Goal: Use online tool/utility: Utilize a website feature to perform a specific function

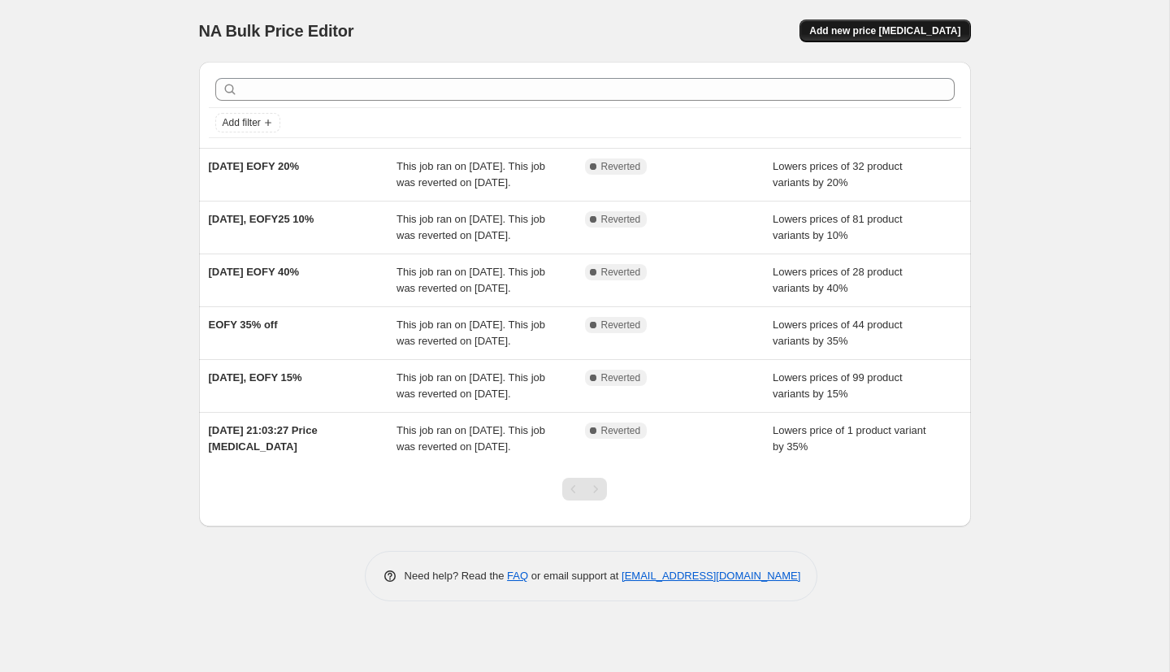
click at [903, 31] on span "Add new price change job" at bounding box center [884, 30] width 151 height 13
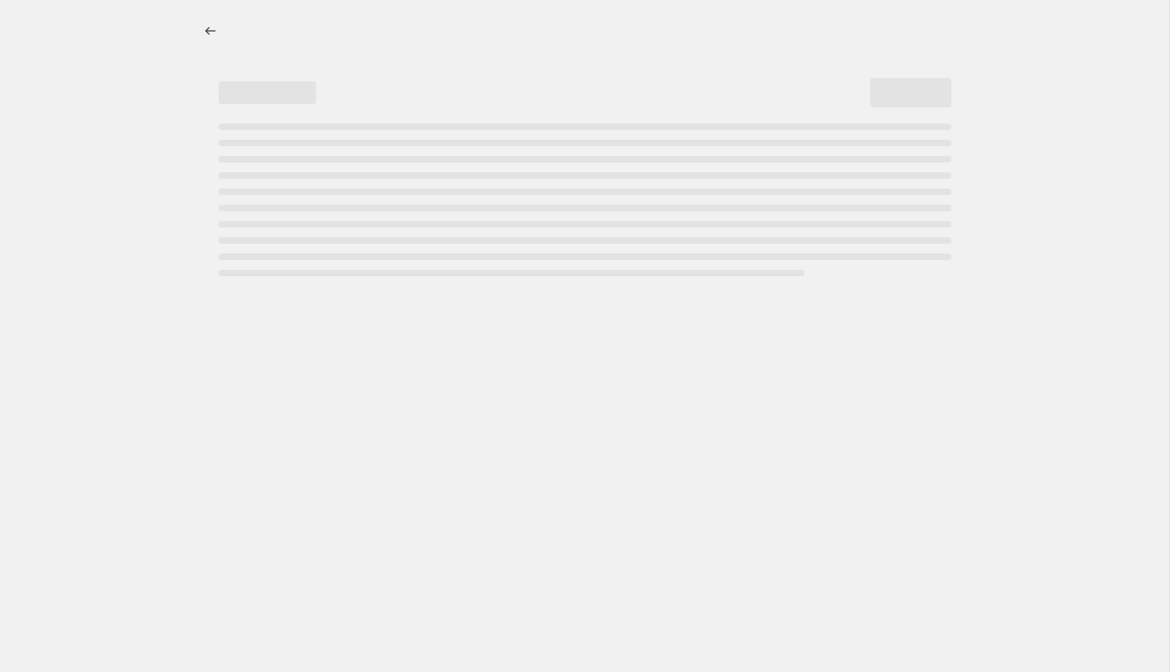
select select "percentage"
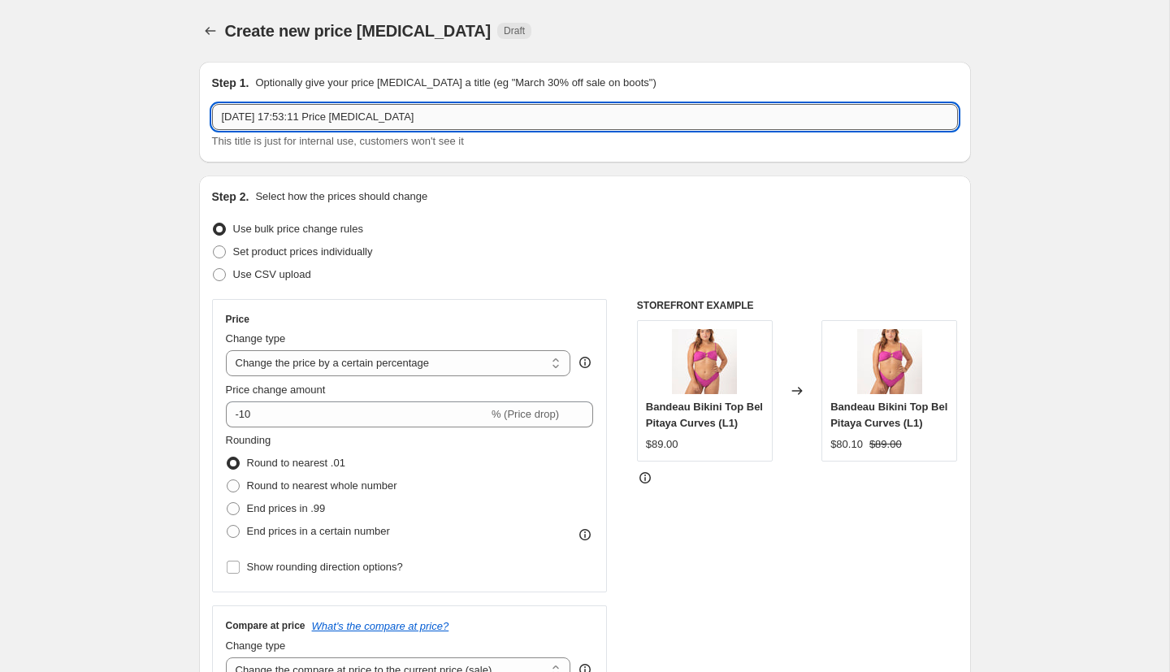
click at [504, 119] on input "12 Aug 2025, 17:53:11 Price change job" at bounding box center [585, 117] width 746 height 26
type input "August/September Sale (slow movers)"
click at [436, 368] on select "Change the price to a certain amount Change the price by a certain amount Chang…" at bounding box center [398, 363] width 345 height 26
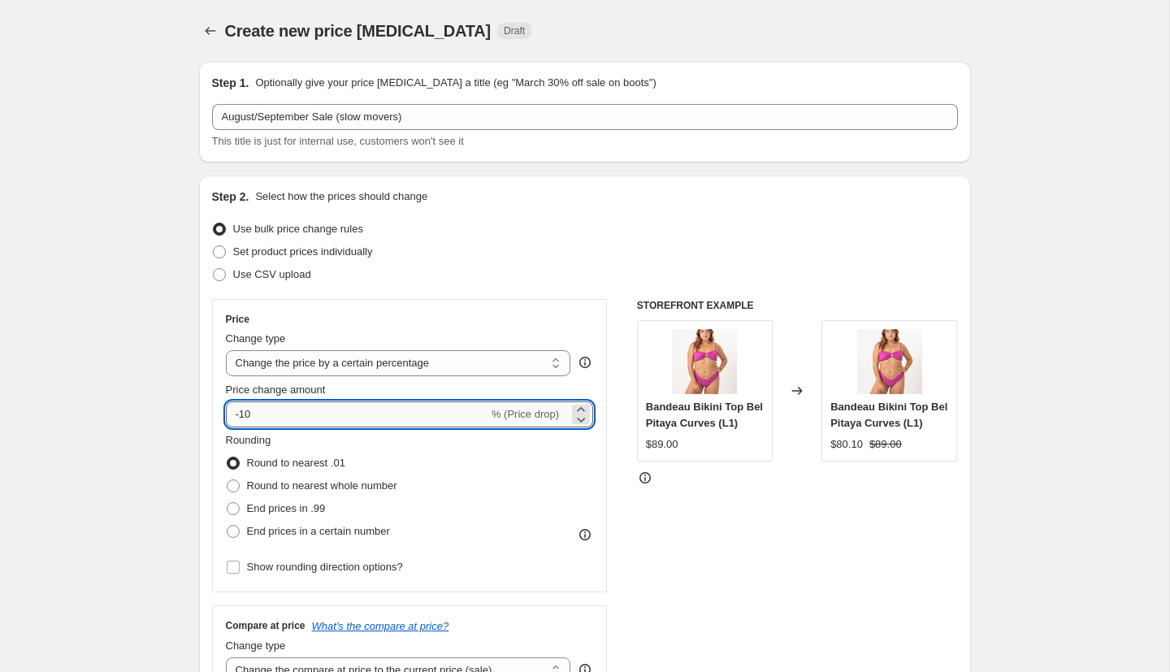
click at [310, 414] on input "-10" at bounding box center [357, 414] width 262 height 26
type input "-1"
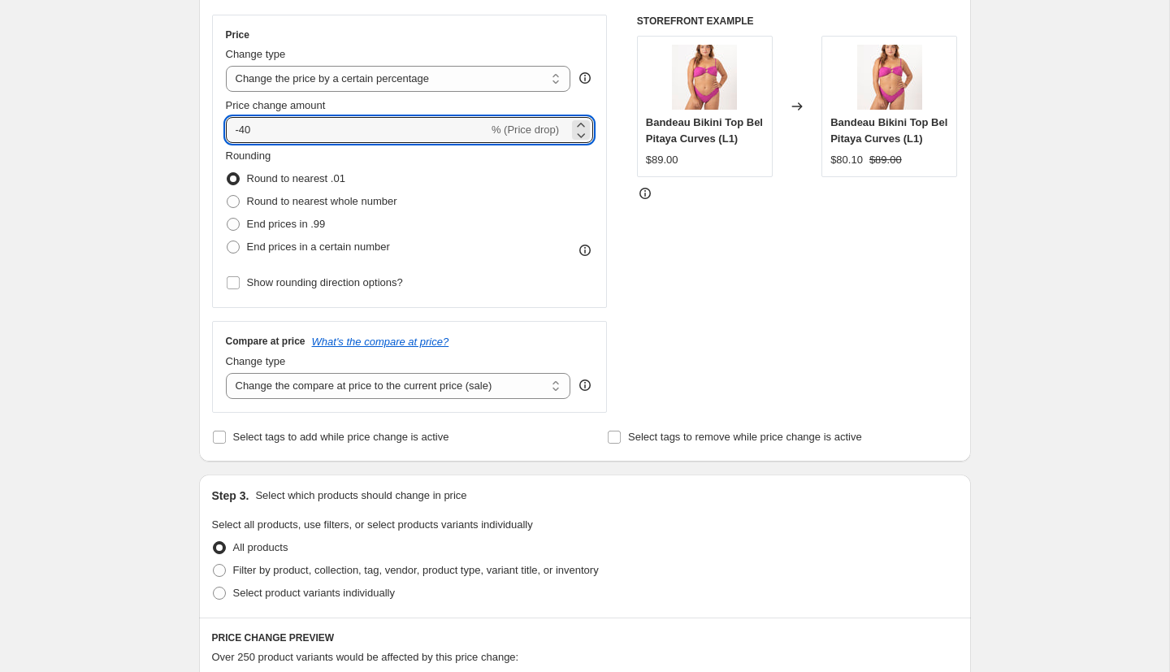
scroll to position [286, 0]
type input "-40"
click at [449, 388] on select "Change the compare at price to the current price (sale) Change the compare at p…" at bounding box center [398, 384] width 345 height 26
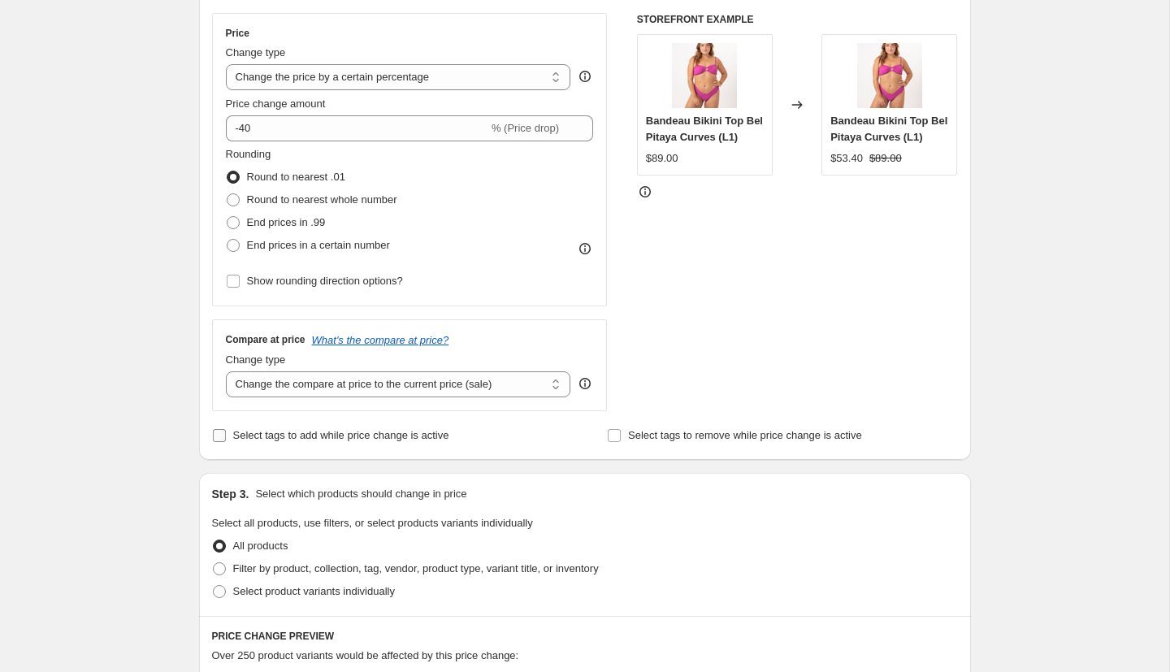
click at [422, 440] on span "Select tags to add while price change is active" at bounding box center [341, 435] width 216 height 12
click at [226, 440] on input "Select tags to add while price change is active" at bounding box center [219, 435] width 13 height 13
checkbox input "true"
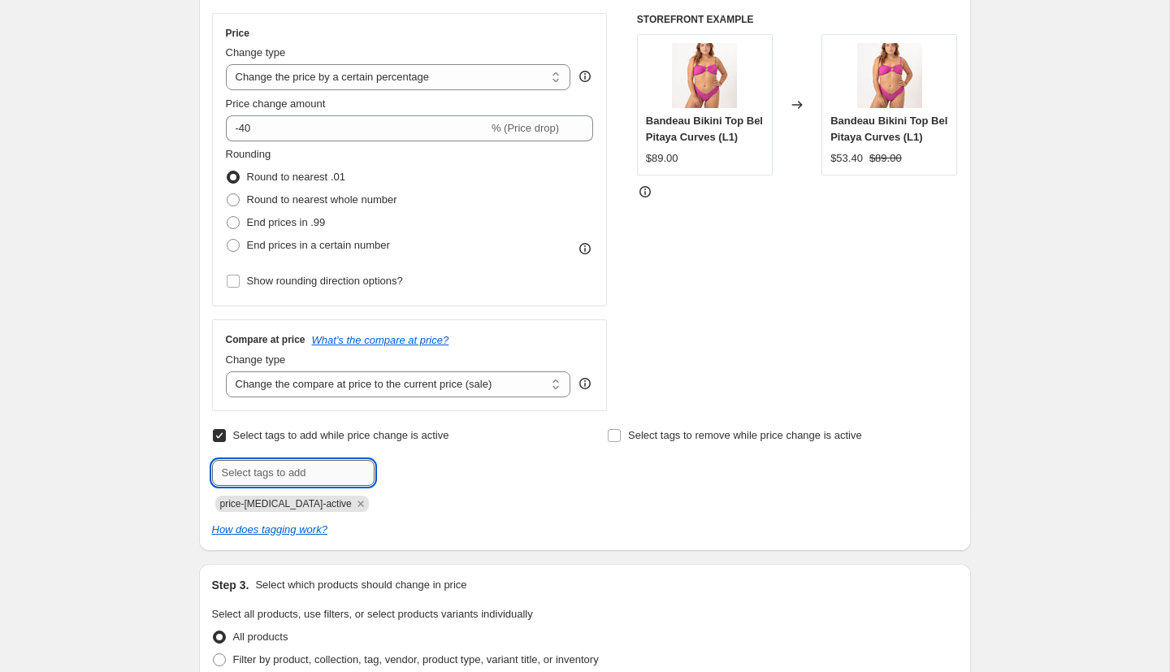
click at [323, 465] on input "text" at bounding box center [293, 473] width 163 height 26
type input "OUTLET"
click at [615, 434] on input "Select tags to remove while price change is active" at bounding box center [614, 435] width 13 height 13
checkbox input "true"
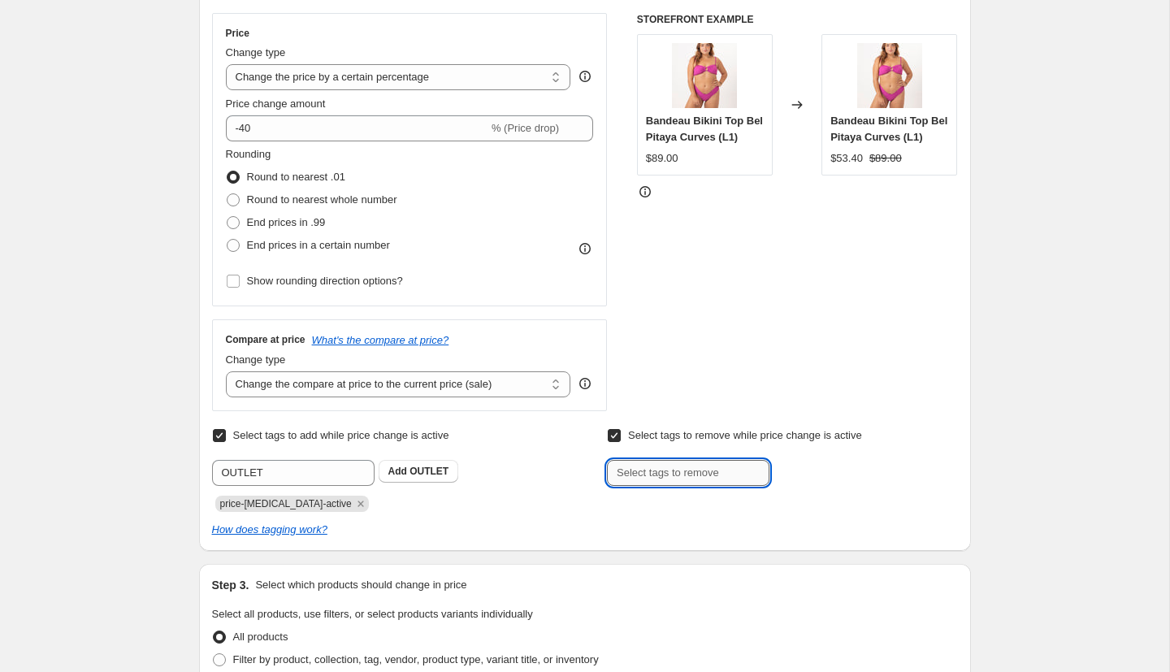
click at [648, 472] on input "text" at bounding box center [688, 473] width 163 height 26
type input "OUTLET"
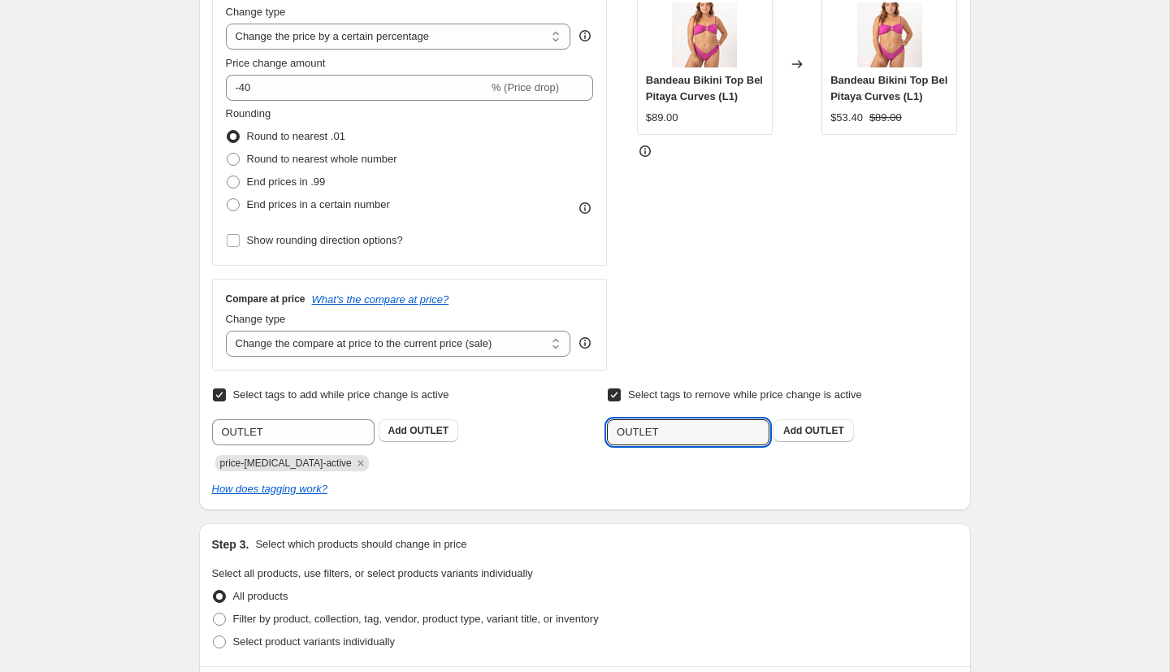
scroll to position [334, 0]
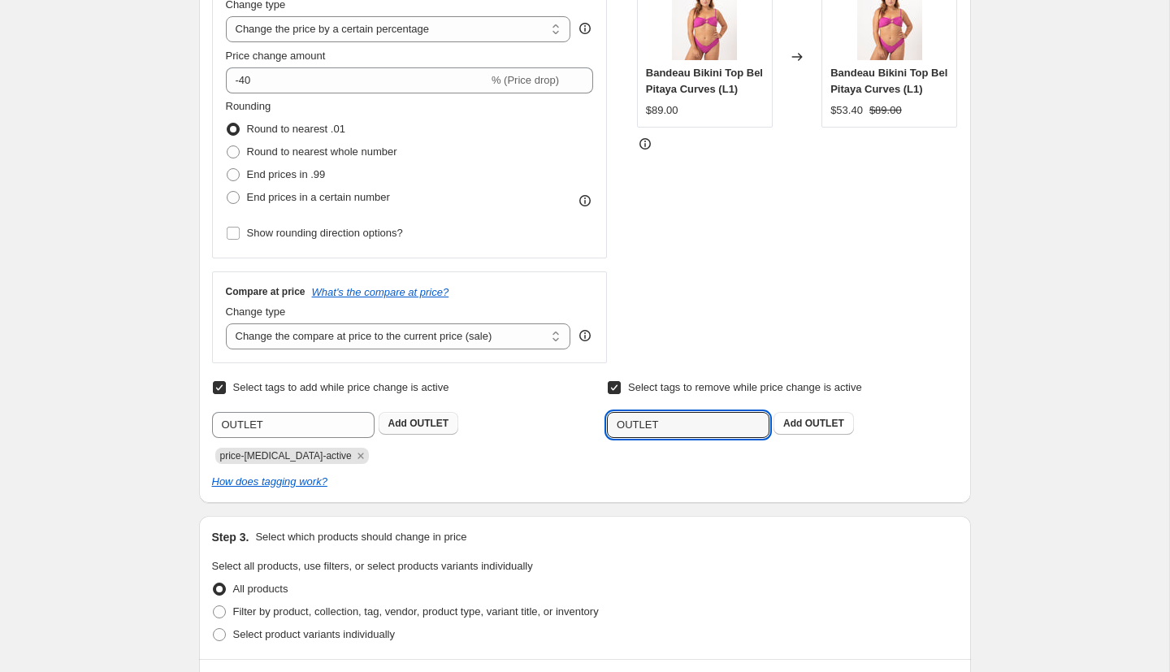
click at [432, 424] on span "OUTLET" at bounding box center [429, 423] width 39 height 11
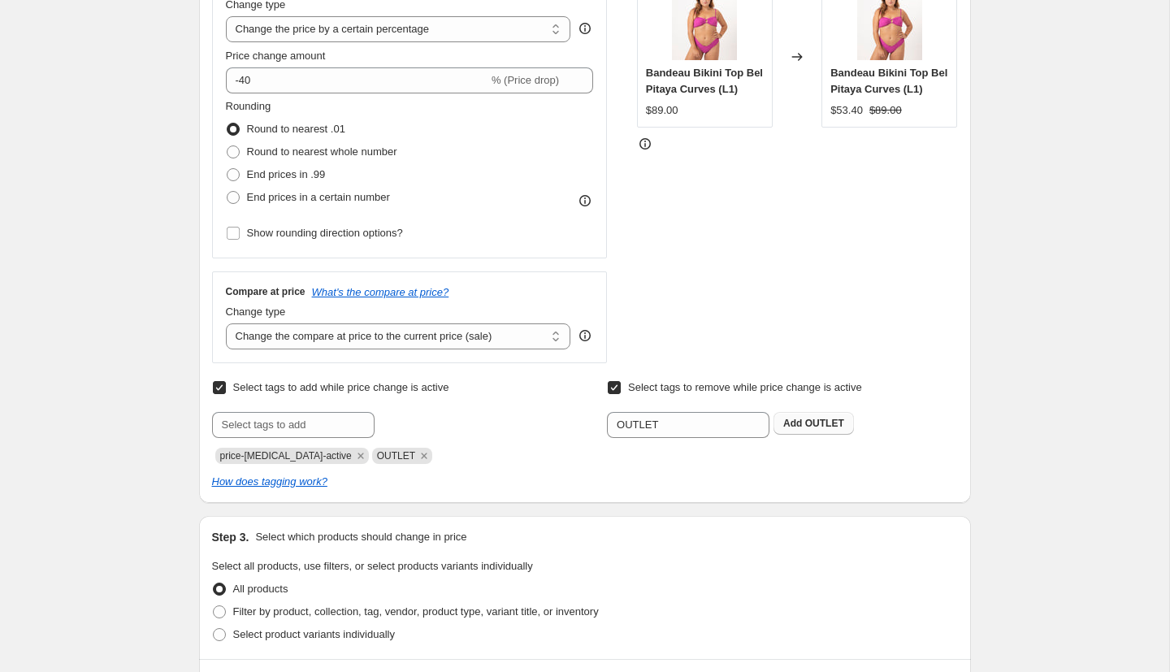
click at [812, 425] on span "OUTLET" at bounding box center [824, 423] width 39 height 11
click at [354, 458] on icon "Remove price-change-job-active" at bounding box center [361, 456] width 15 height 15
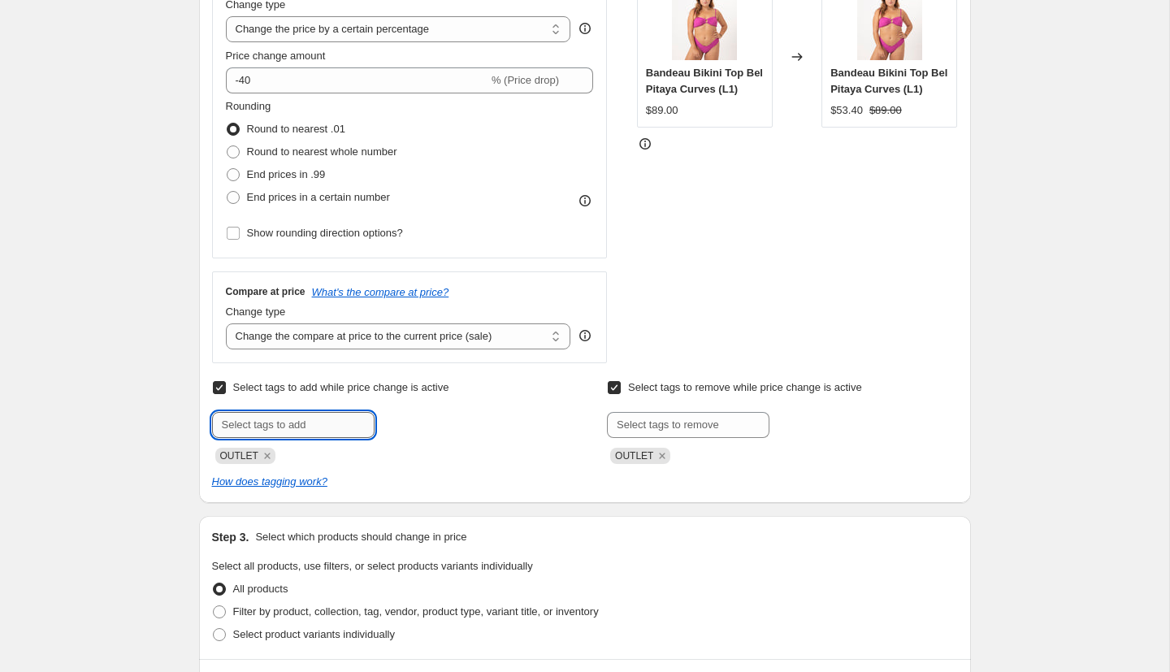
click at [323, 423] on input "text" at bounding box center [293, 425] width 163 height 26
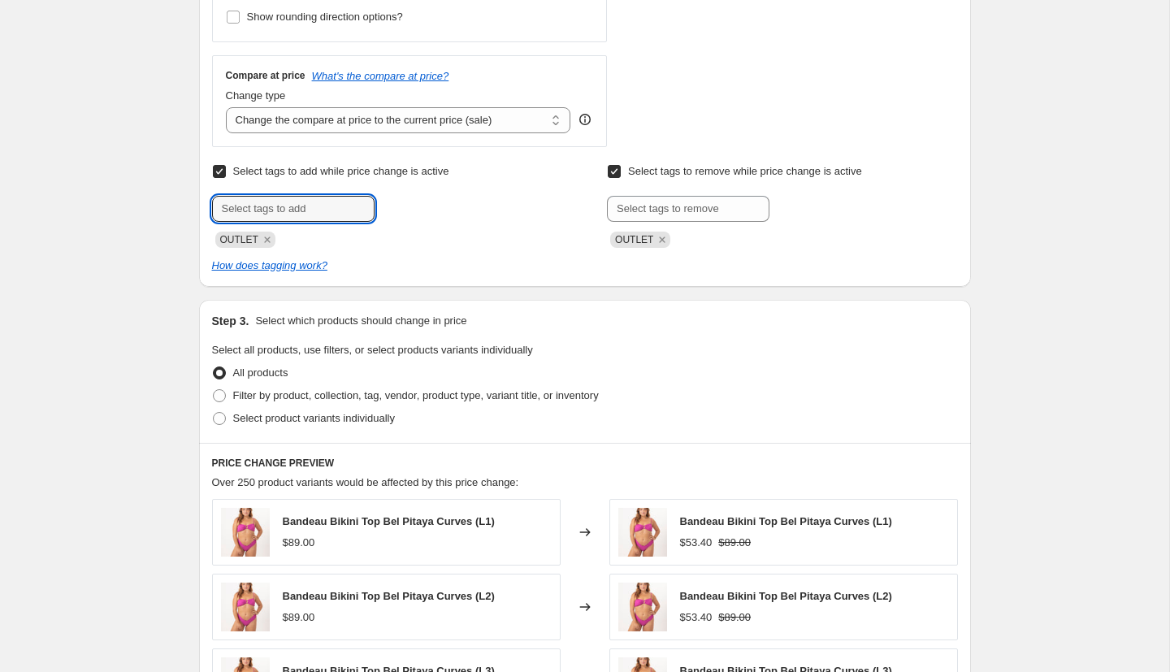
scroll to position [560, 0]
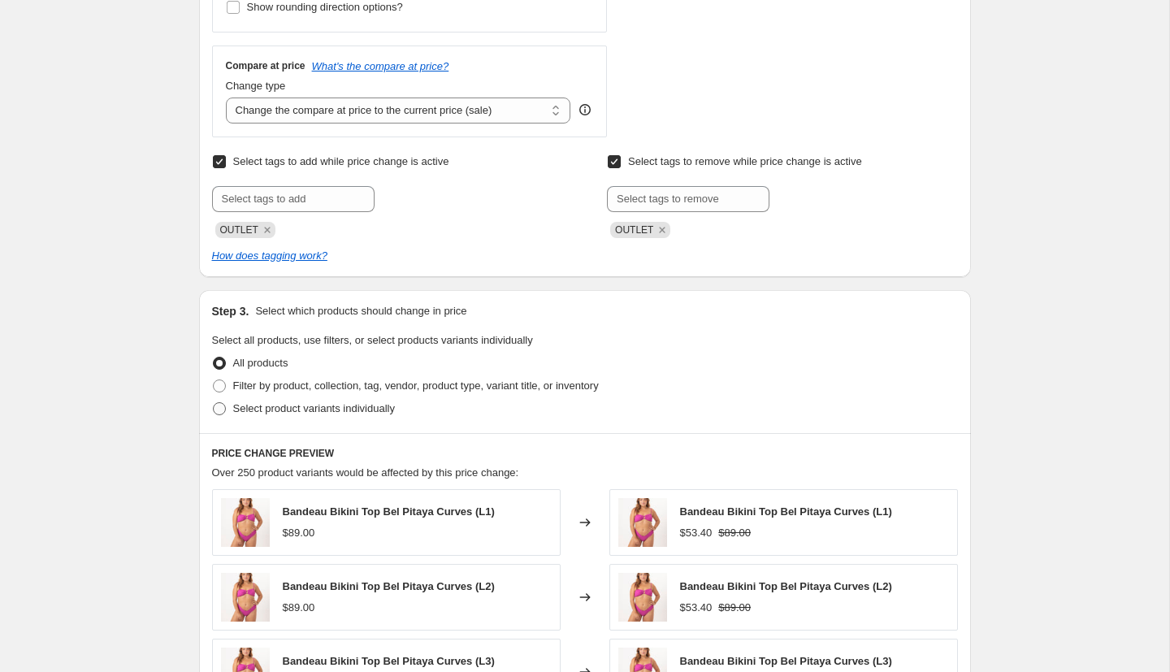
click at [370, 409] on span "Select product variants individually" at bounding box center [314, 408] width 162 height 12
click at [214, 403] on input "Select product variants individually" at bounding box center [213, 402] width 1 height 1
radio input "true"
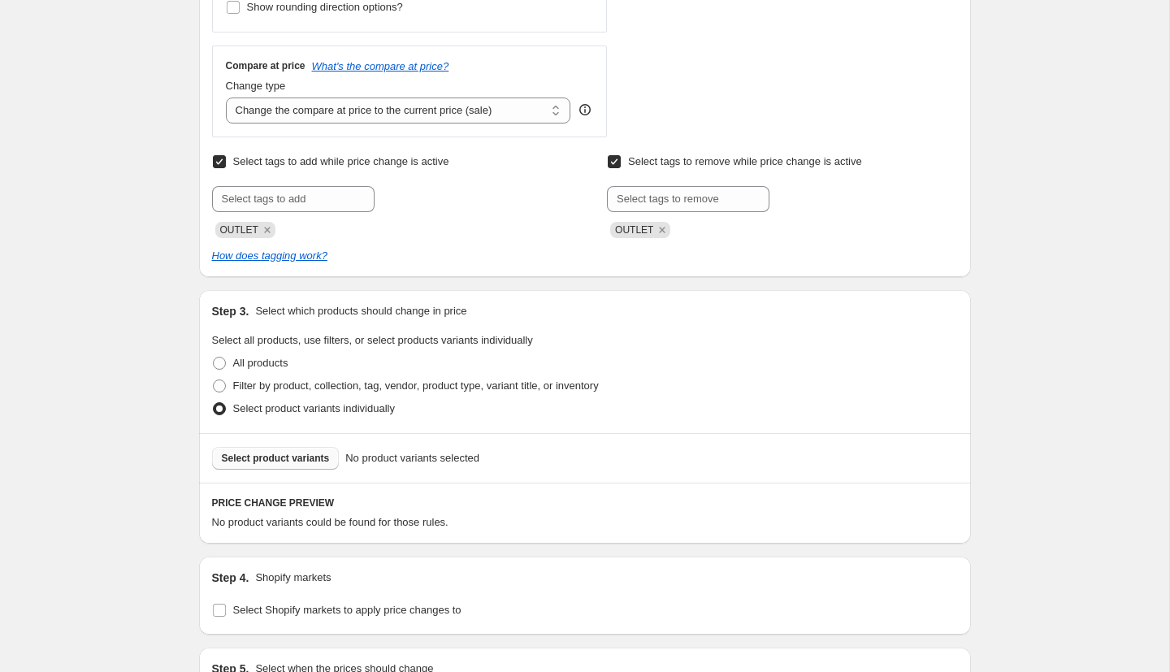
click at [267, 456] on span "Select product variants" at bounding box center [276, 458] width 108 height 13
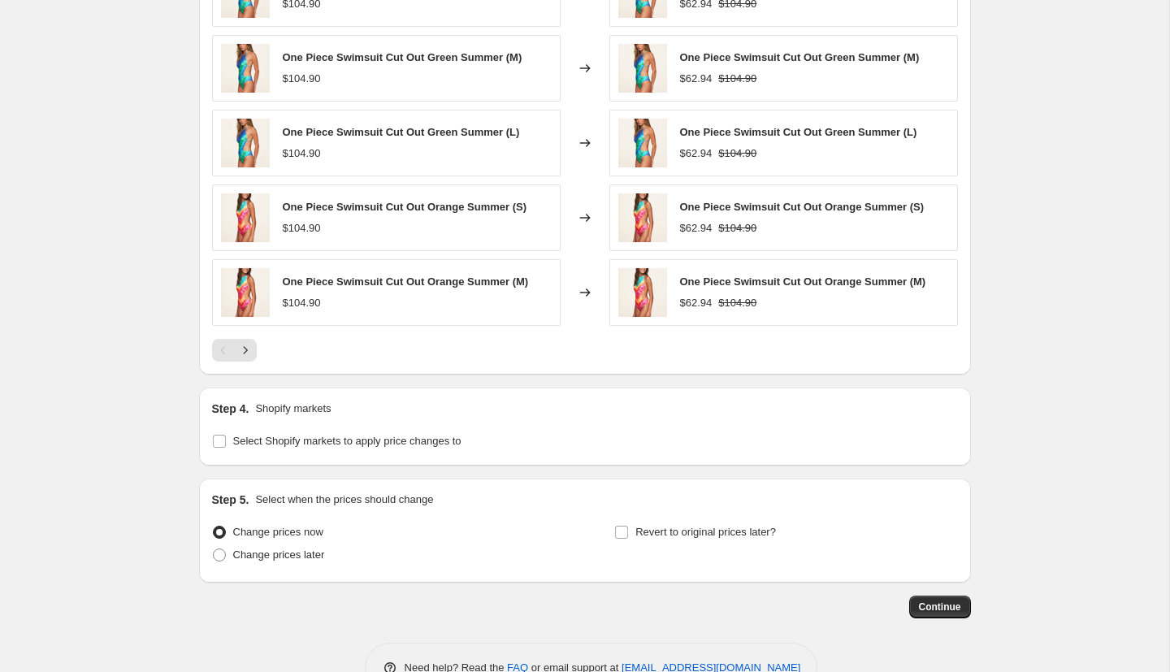
scroll to position [1162, 0]
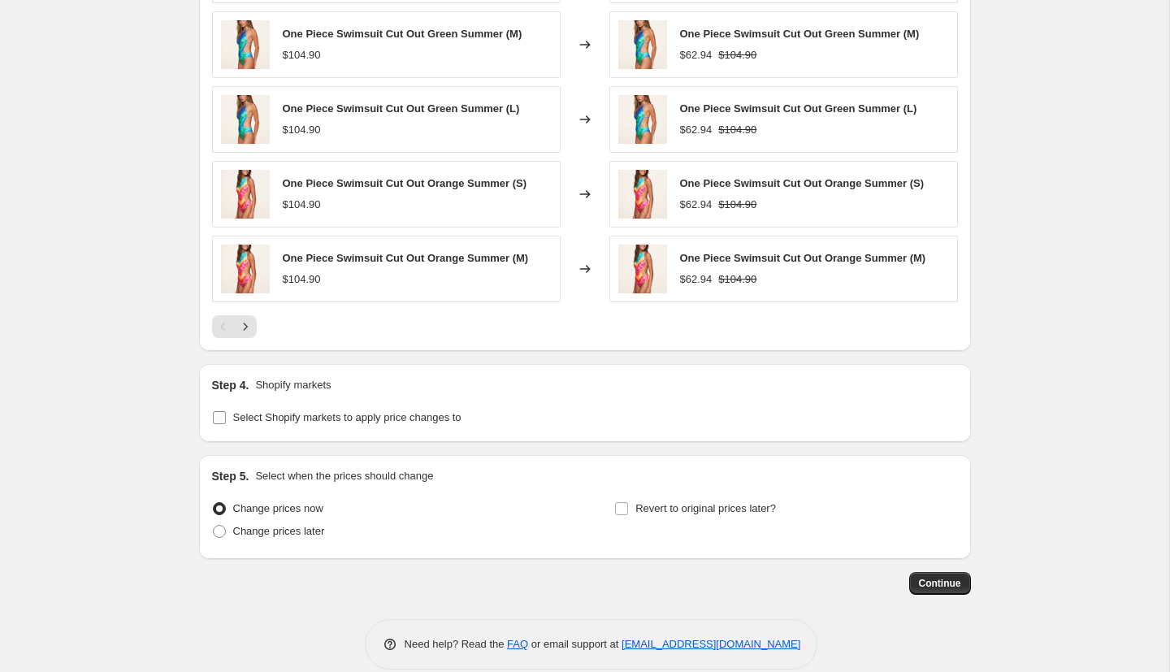
click at [221, 418] on input "Select Shopify markets to apply price changes to" at bounding box center [219, 417] width 13 height 13
checkbox input "true"
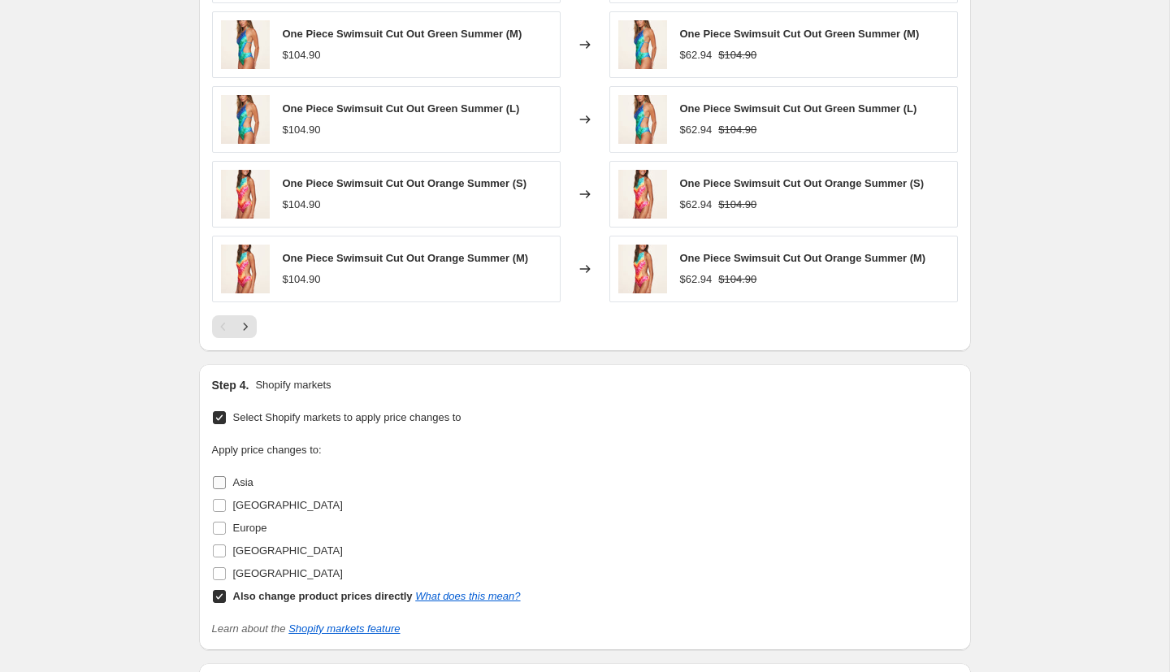
click at [245, 484] on span "Asia" at bounding box center [243, 482] width 20 height 12
click at [226, 484] on input "Asia" at bounding box center [219, 482] width 13 height 13
checkbox input "true"
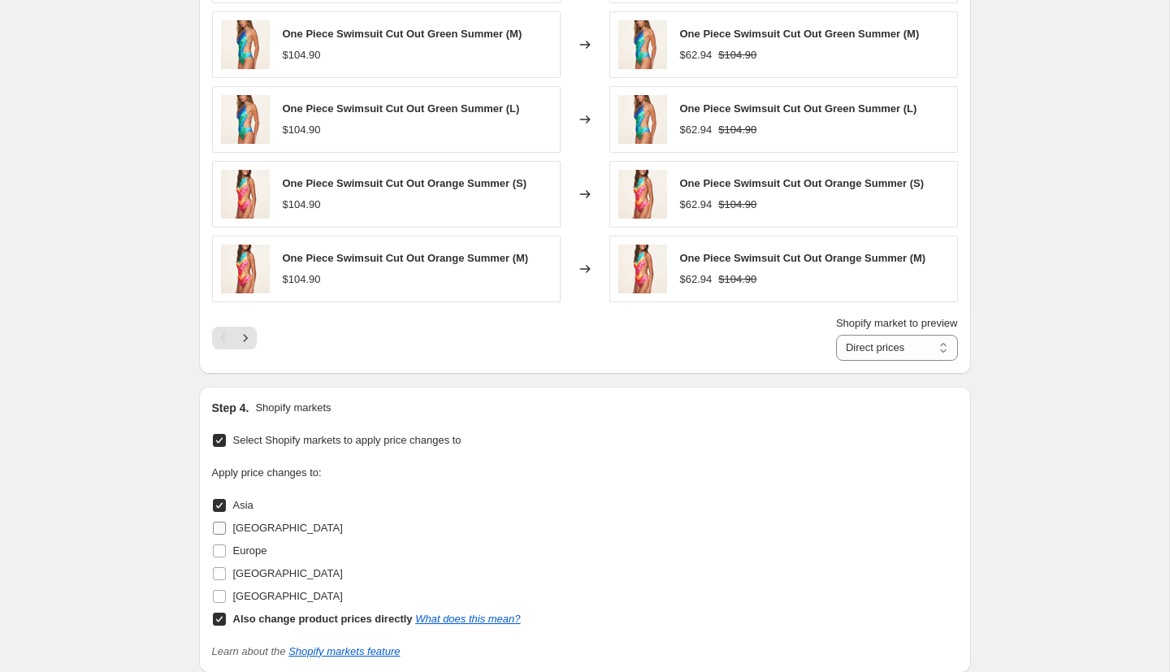
click at [270, 526] on span "Australia" at bounding box center [288, 528] width 110 height 12
click at [226, 526] on input "Australia" at bounding box center [219, 528] width 13 height 13
checkbox input "true"
click at [252, 548] on span "Europe" at bounding box center [250, 550] width 34 height 12
click at [226, 548] on input "Europe" at bounding box center [219, 550] width 13 height 13
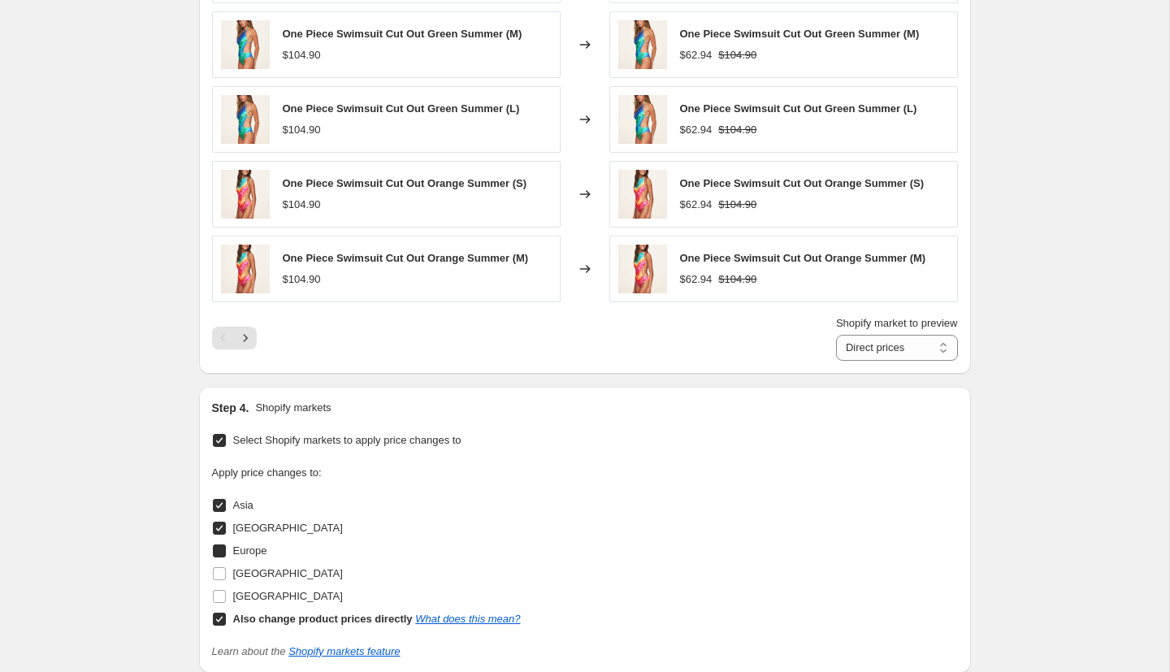
checkbox input "true"
click at [272, 574] on span "New Zealand" at bounding box center [288, 573] width 110 height 12
click at [226, 574] on input "New Zealand" at bounding box center [219, 573] width 13 height 13
checkbox input "true"
click at [265, 595] on span "North America" at bounding box center [288, 596] width 110 height 12
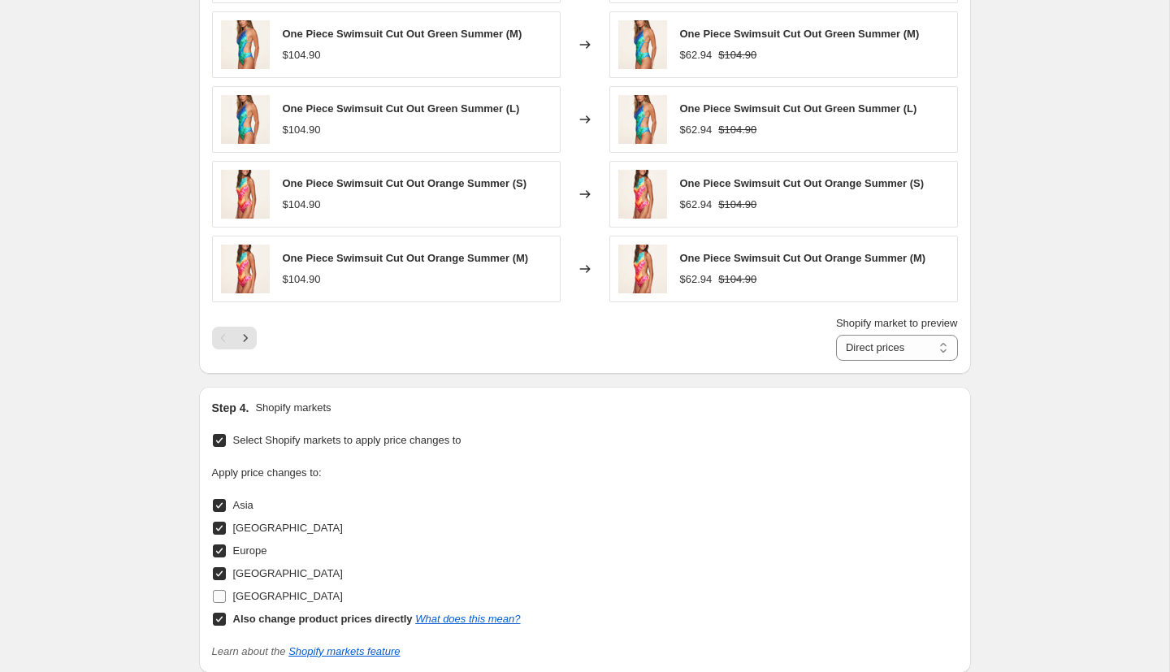
click at [226, 595] on input "North America" at bounding box center [219, 596] width 13 height 13
checkbox input "true"
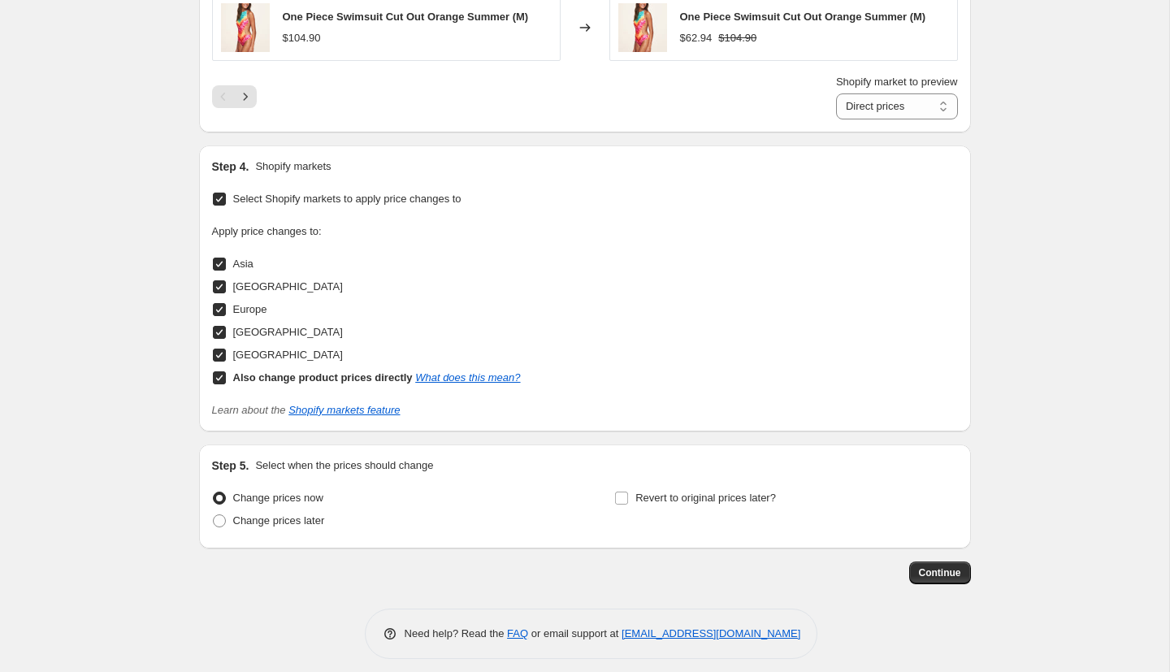
scroll to position [1415, 0]
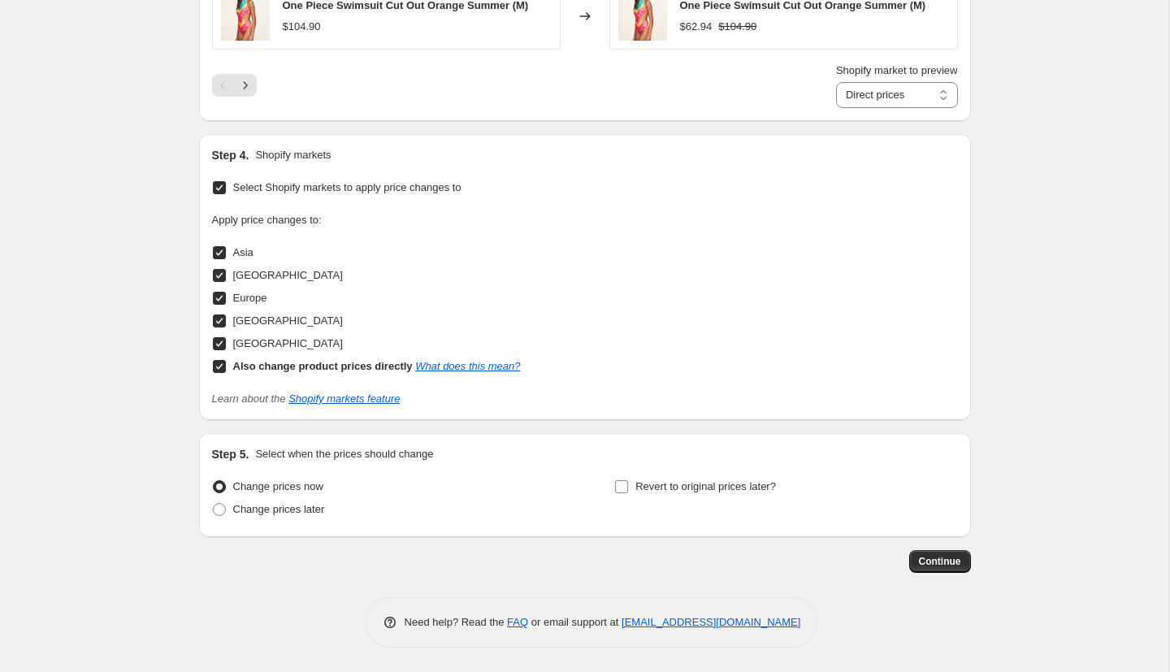
click at [624, 488] on input "Revert to original prices later?" at bounding box center [621, 486] width 13 height 13
checkbox input "true"
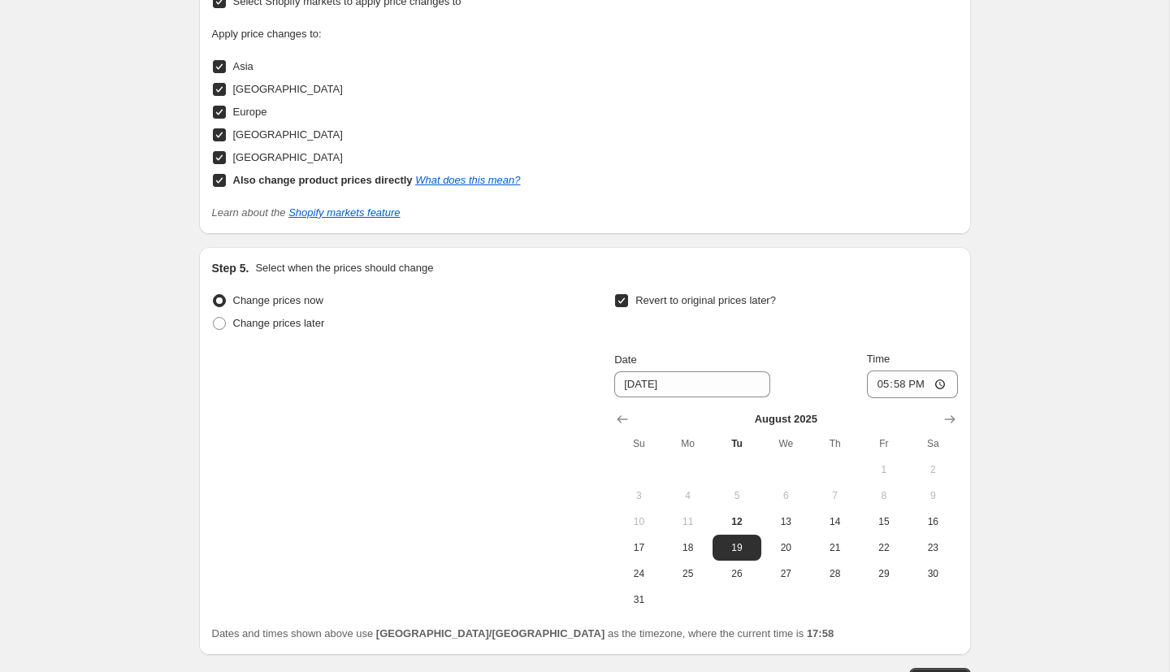
scroll to position [1602, 0]
click at [953, 414] on icon "Show next month, September 2025" at bounding box center [950, 418] width 16 height 16
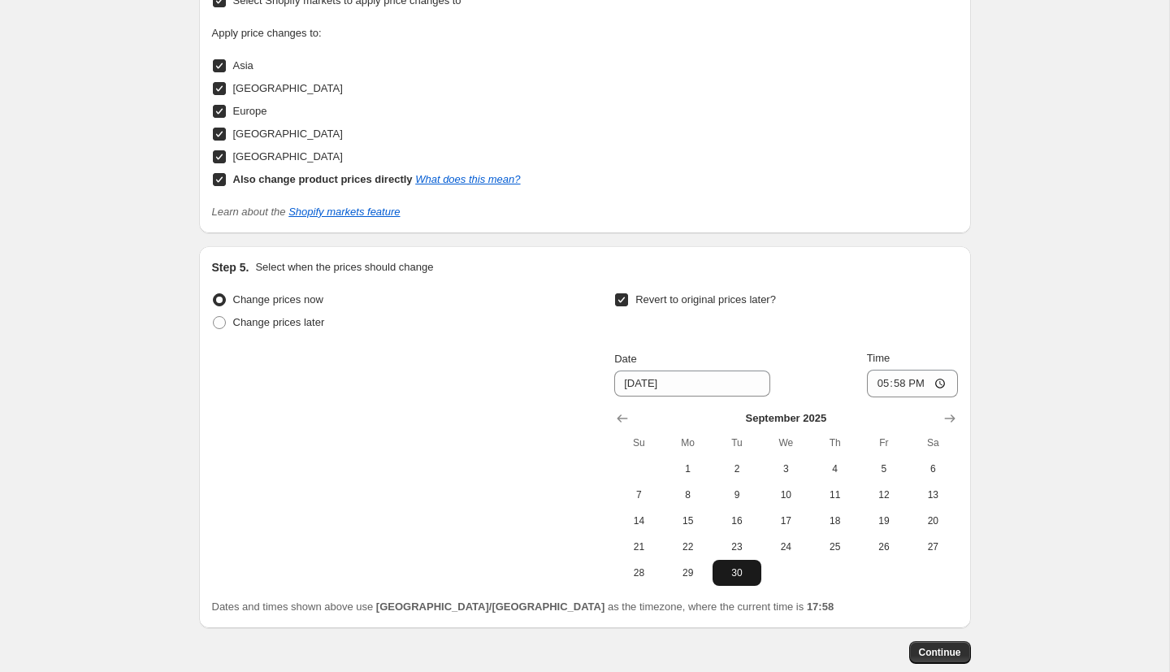
click at [731, 569] on span "30" at bounding box center [737, 572] width 36 height 13
type input "9/30/2025"
click at [946, 651] on span "Continue" at bounding box center [940, 652] width 42 height 13
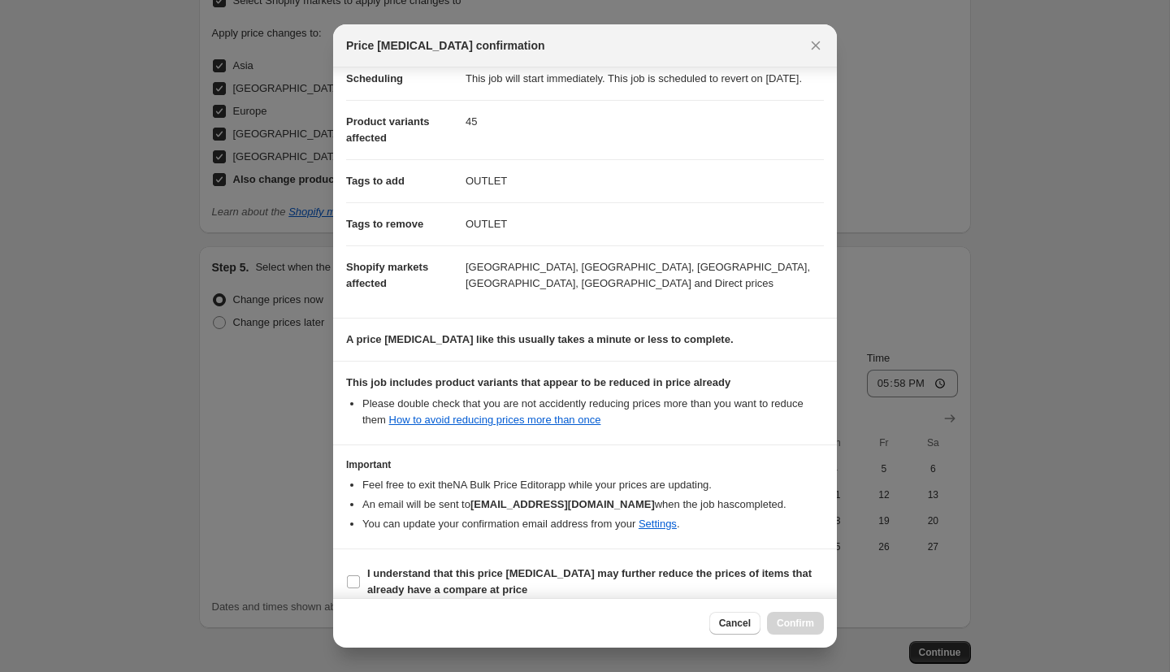
scroll to position [174, 0]
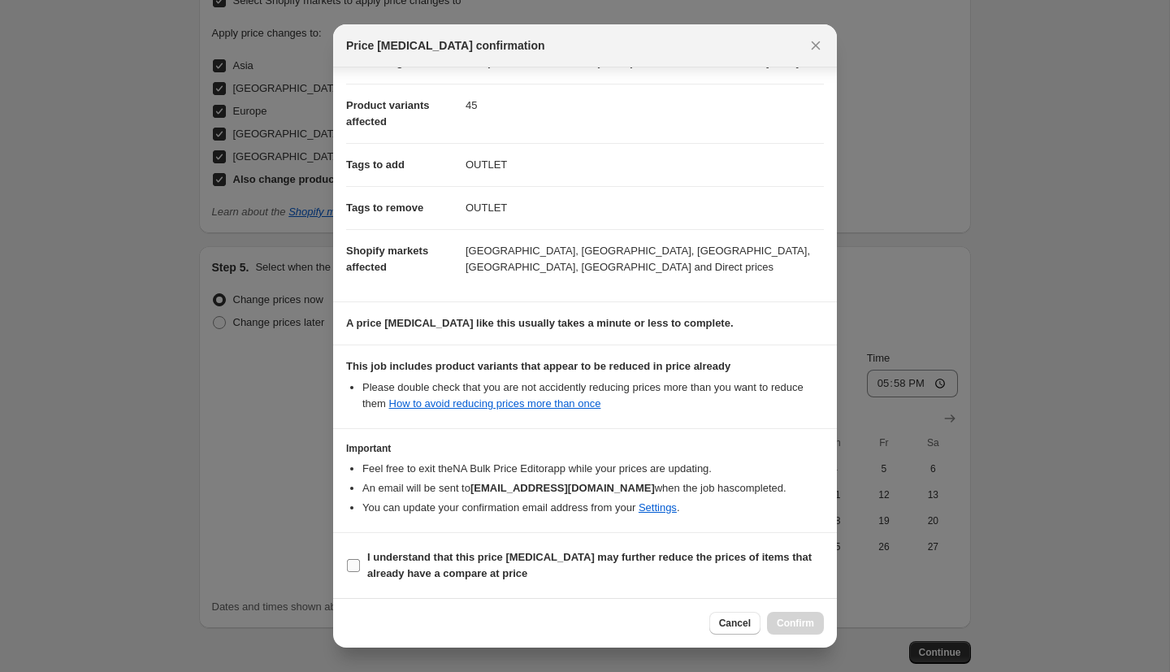
click at [525, 559] on b "I understand that this price change job may further reduce the prices of items …" at bounding box center [589, 565] width 445 height 28
click at [360, 559] on input "I understand that this price change job may further reduce the prices of items …" at bounding box center [353, 565] width 13 height 13
checkbox input "true"
click at [789, 622] on span "Confirm" at bounding box center [795, 623] width 37 height 13
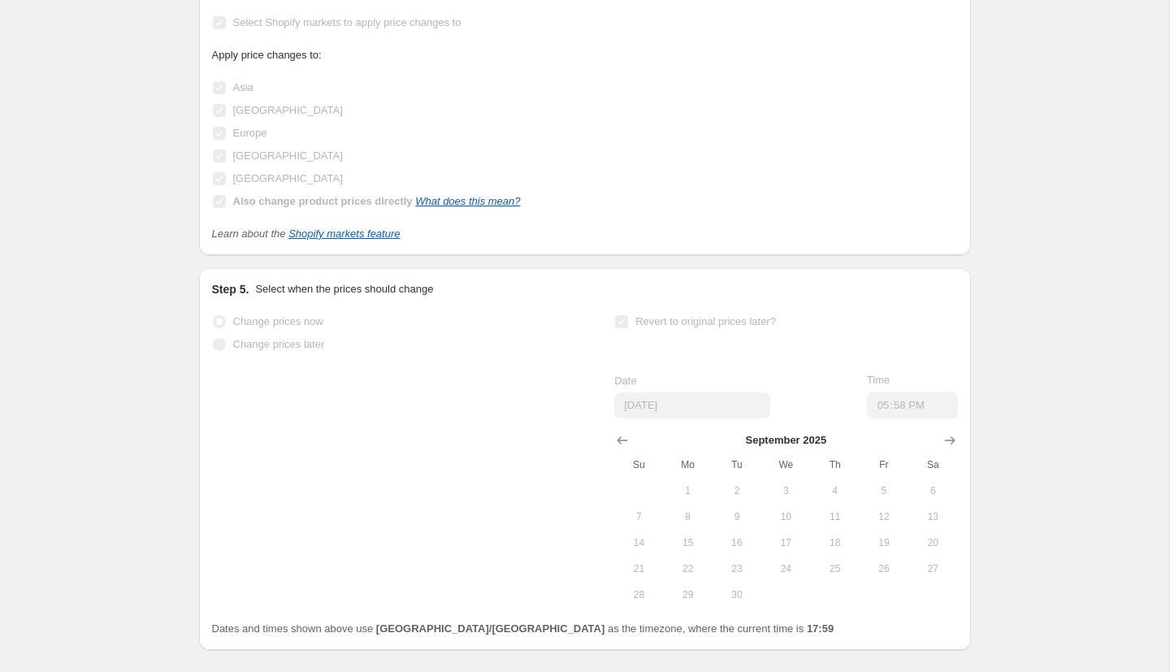
scroll to position [1677, 0]
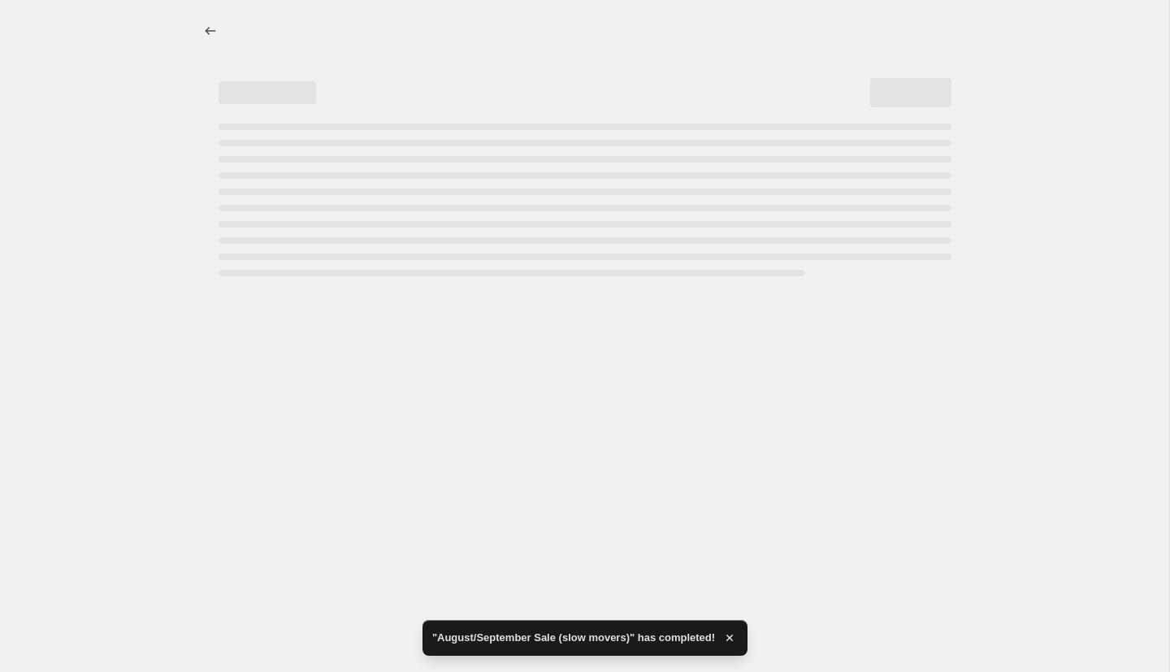
select select "percentage"
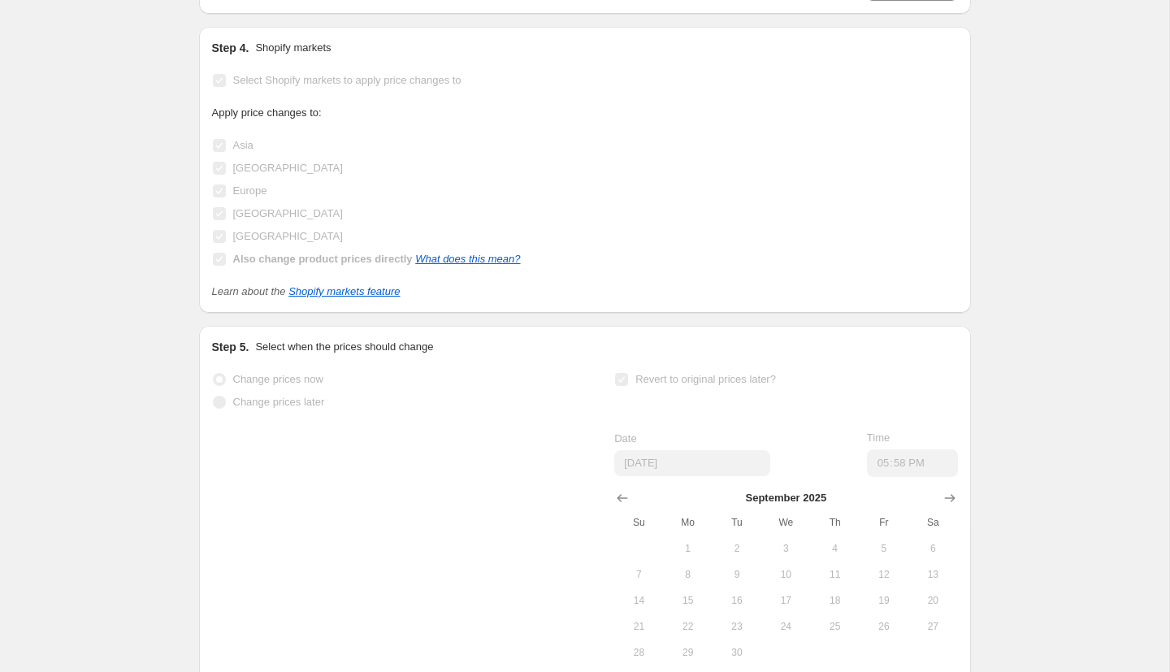
scroll to position [0, 0]
